Goal: Task Accomplishment & Management: Manage account settings

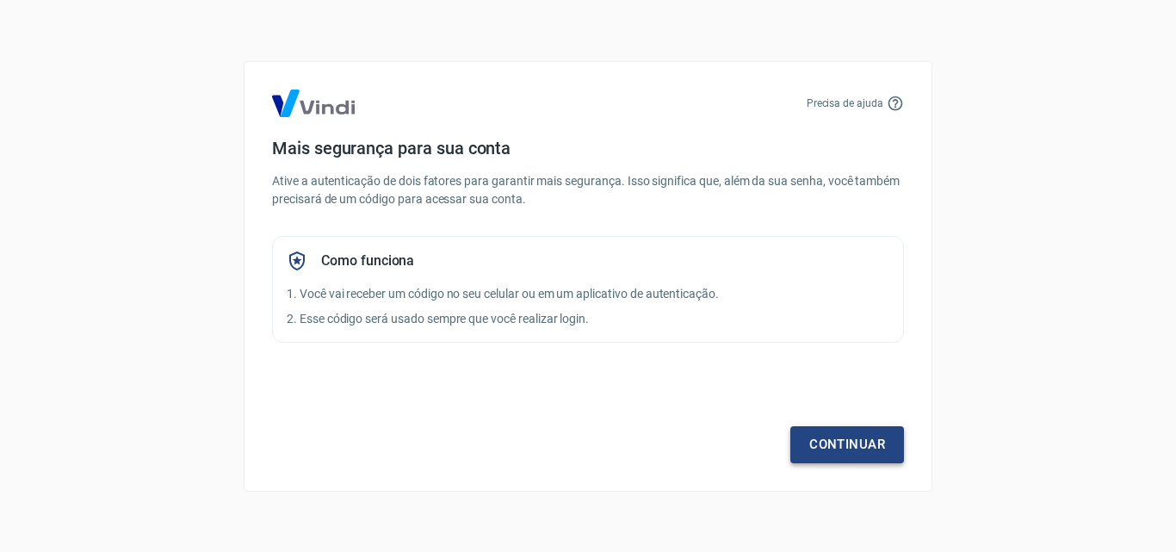
click at [870, 451] on link "Continuar" at bounding box center [847, 444] width 114 height 36
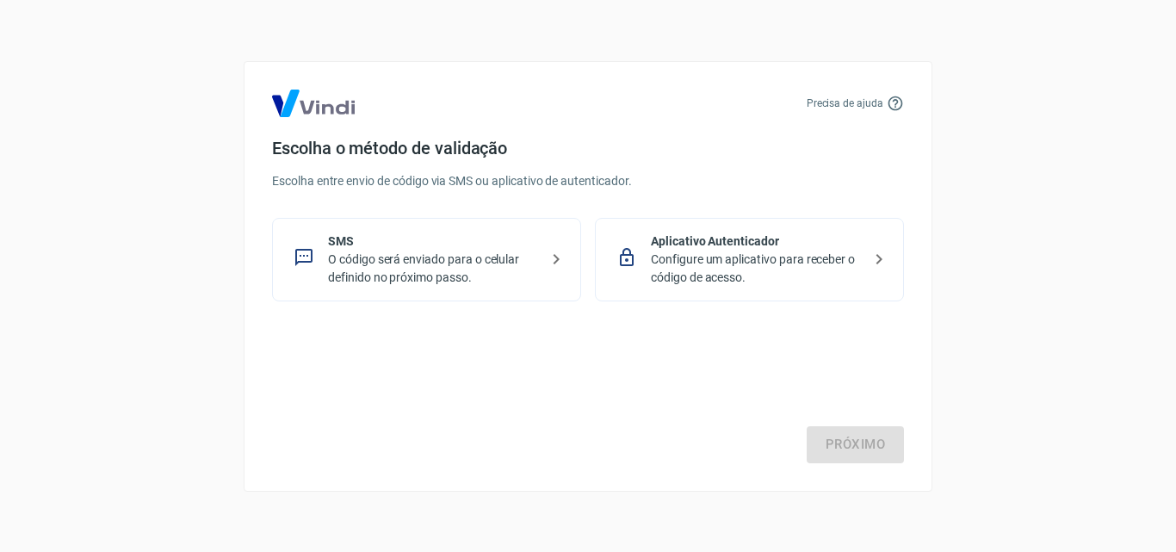
click at [864, 446] on div "Próximo" at bounding box center [588, 392] width 632 height 141
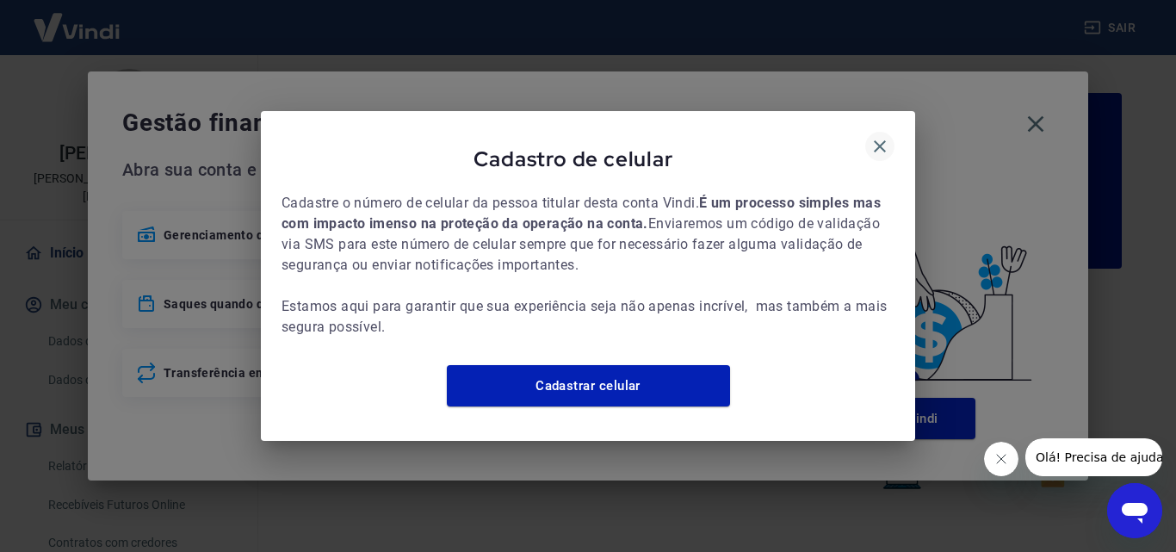
click at [875, 136] on icon "button" at bounding box center [879, 146] width 21 height 21
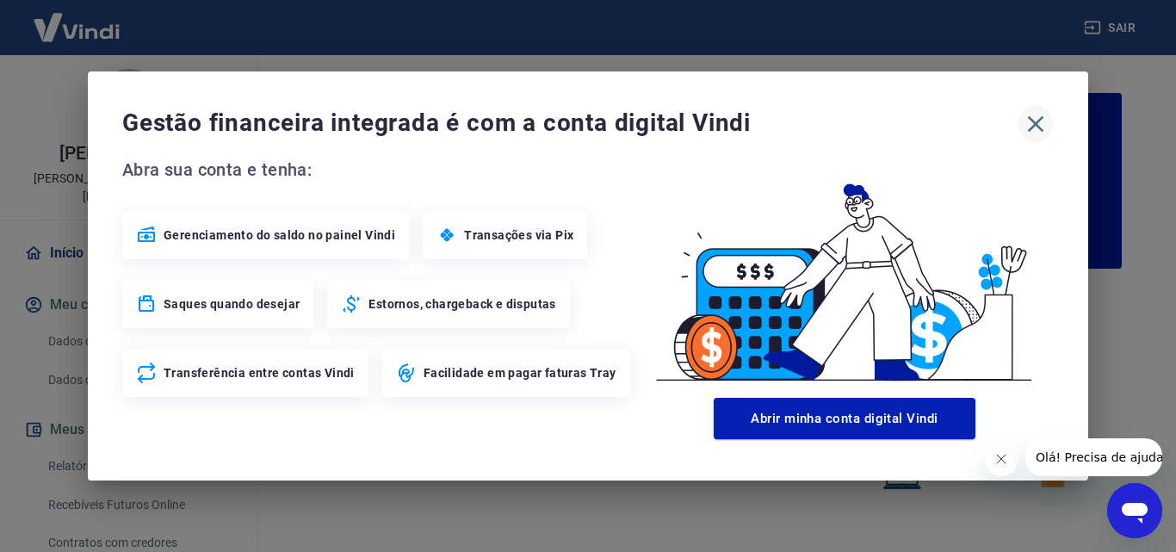
click at [1040, 123] on icon "button" at bounding box center [1036, 124] width 28 height 28
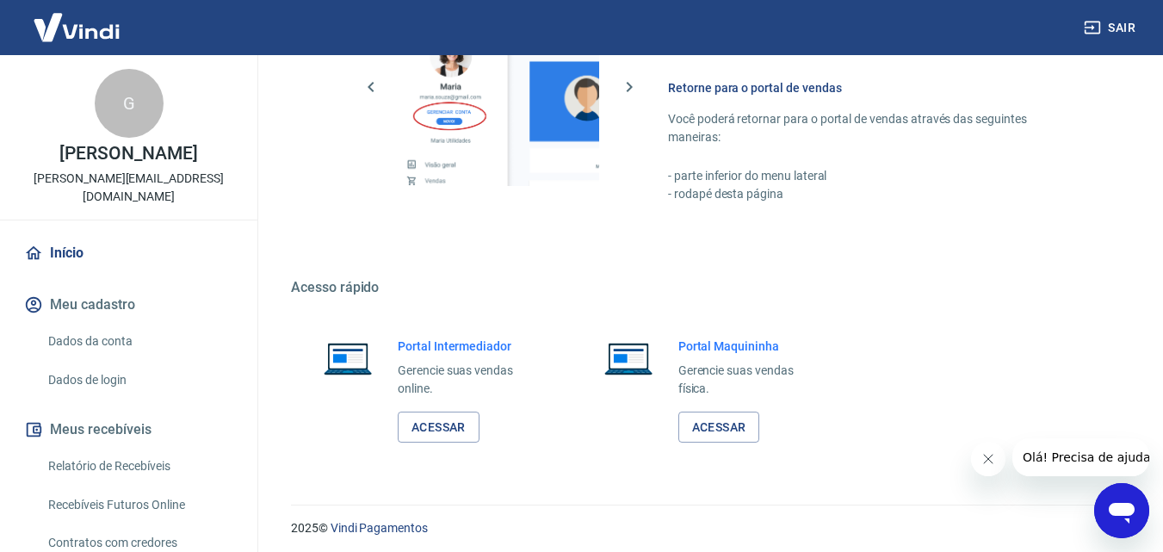
scroll to position [1039, 0]
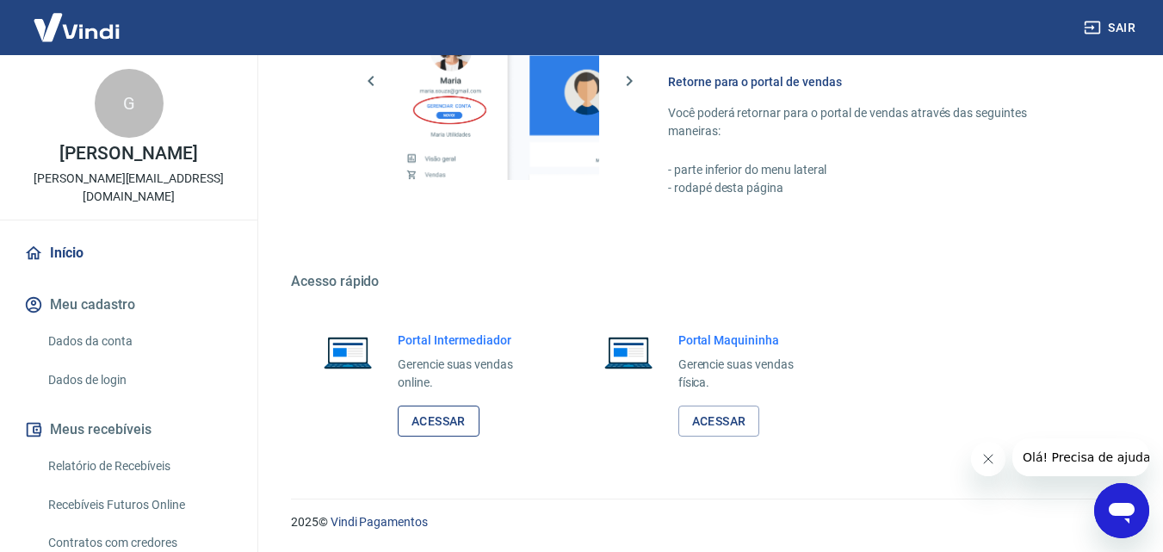
click at [425, 422] on link "Acessar" at bounding box center [439, 421] width 82 height 32
